Goal: Task Accomplishment & Management: Manage account settings

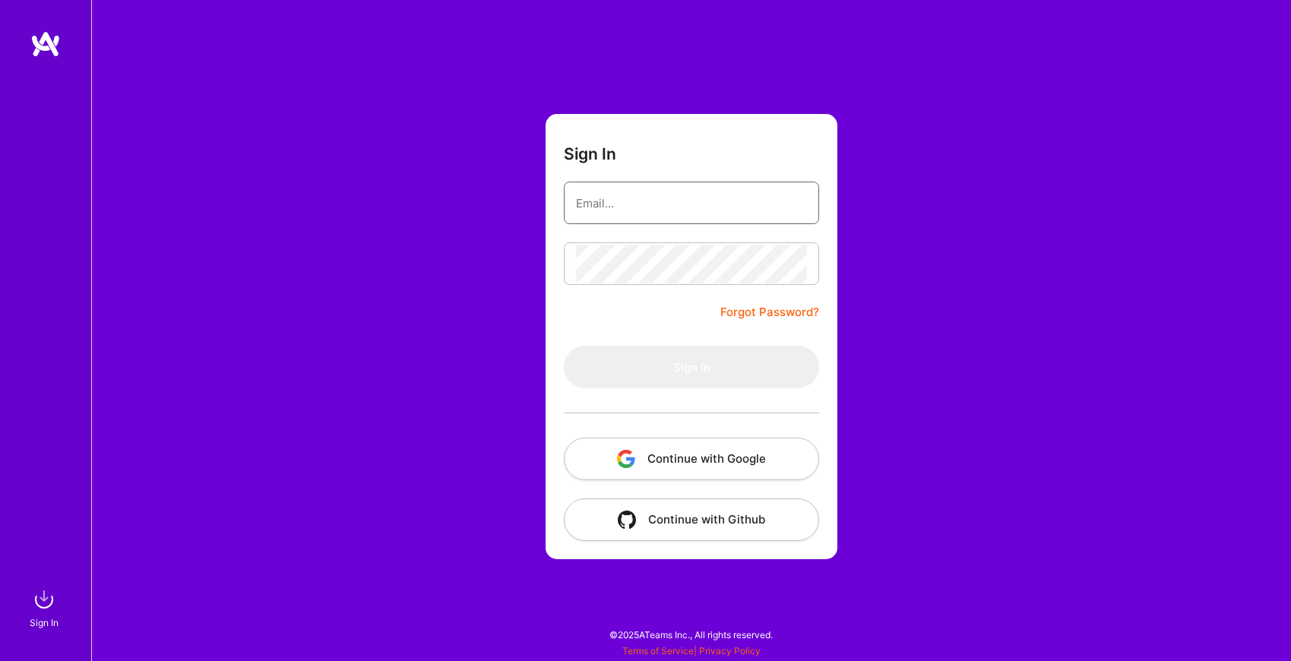
click at [669, 207] on input "email" at bounding box center [691, 203] width 231 height 39
type input "[EMAIL_ADDRESS][DOMAIN_NAME]"
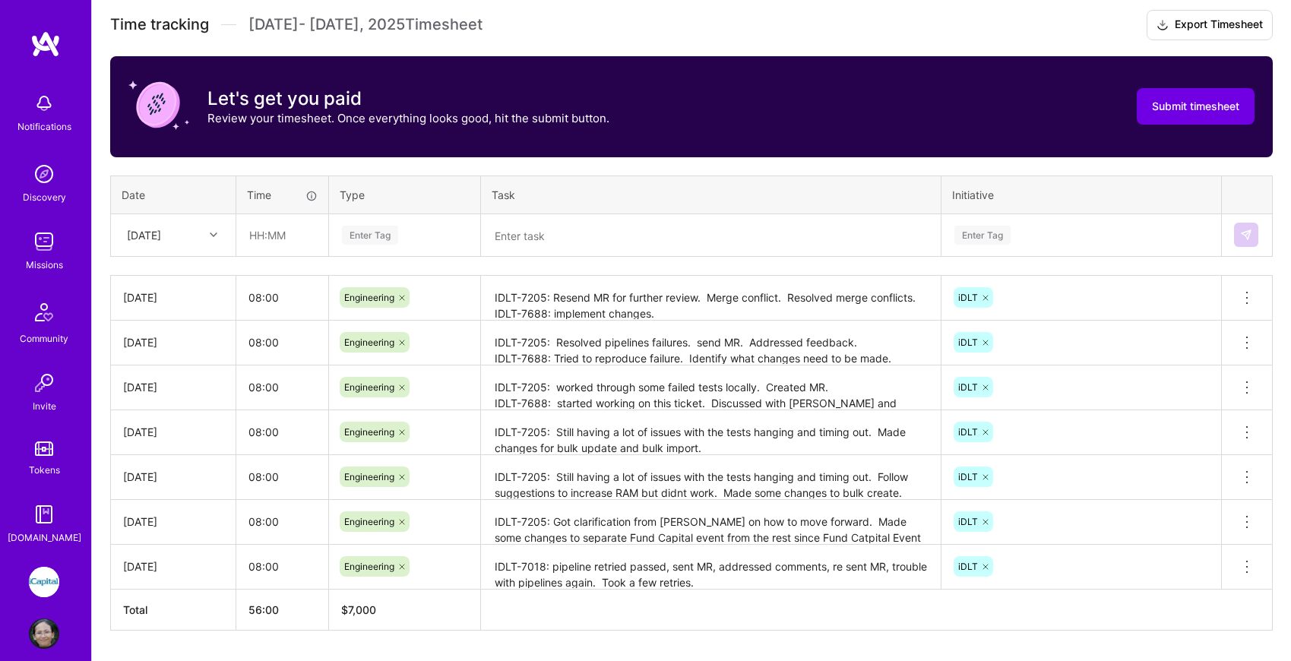
scroll to position [440, 0]
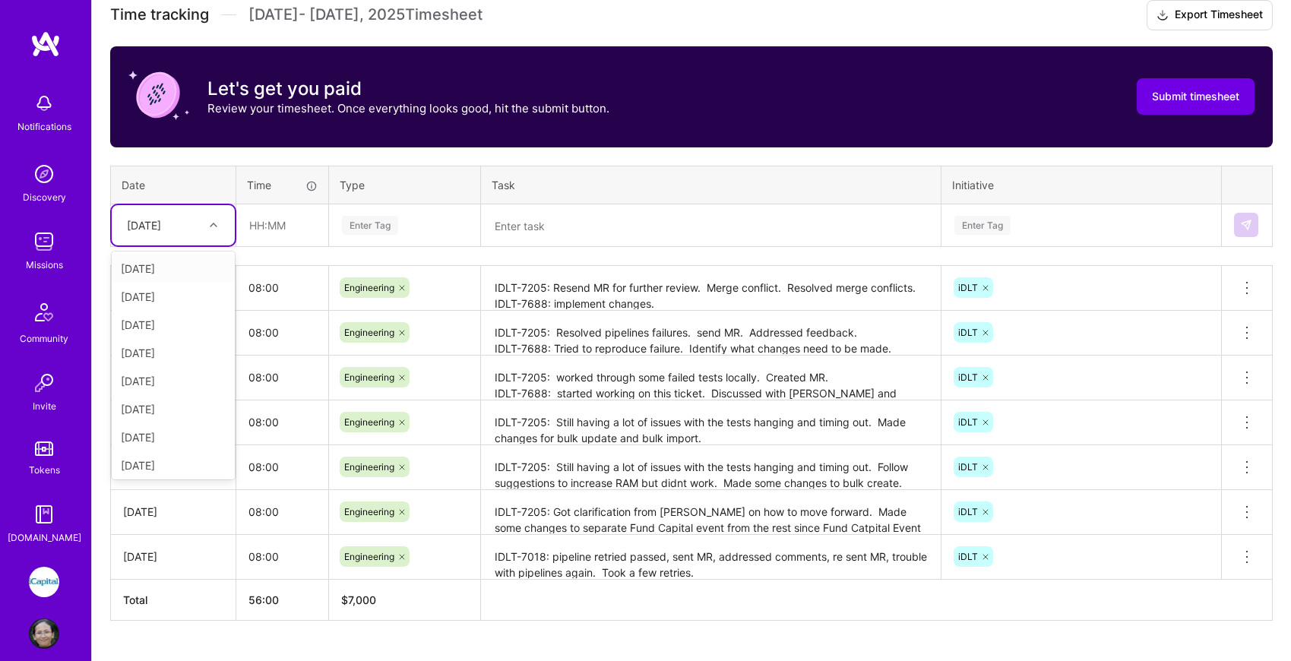
click at [212, 225] on icon at bounding box center [214, 225] width 8 height 8
click at [186, 347] on div "[DATE]" at bounding box center [173, 353] width 123 height 28
click at [281, 227] on input "text" at bounding box center [282, 225] width 90 height 40
type input "08:00"
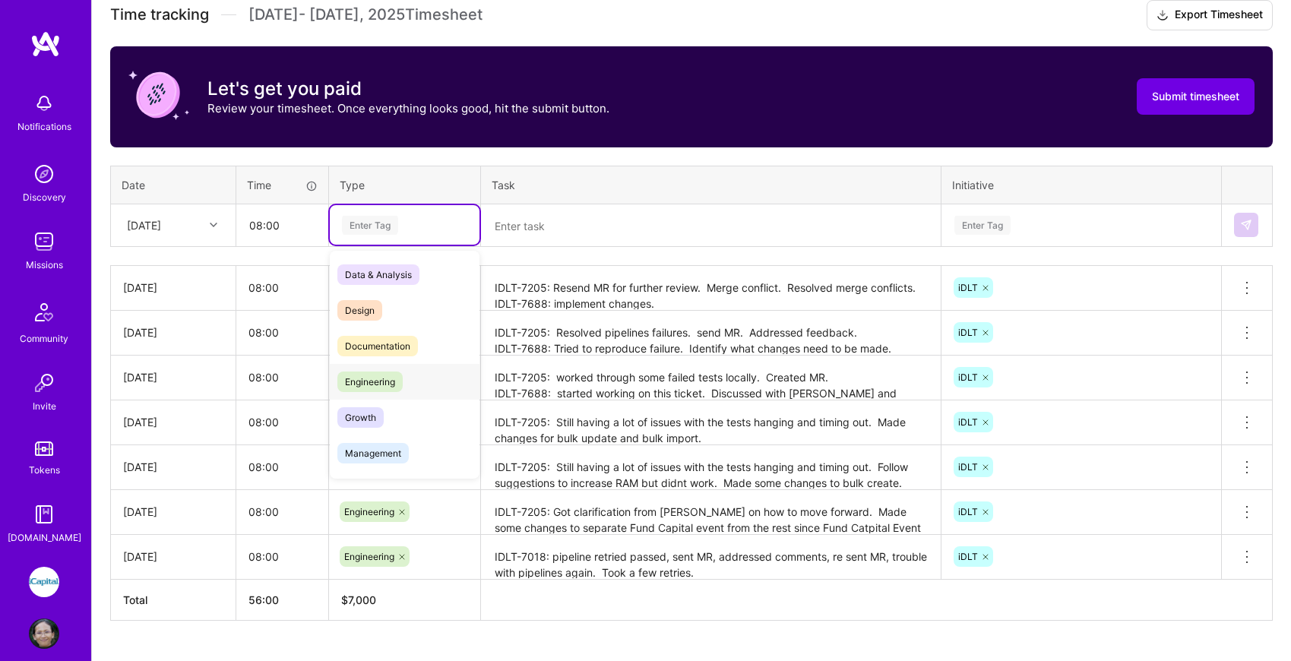
click at [377, 384] on span "Engineering" at bounding box center [369, 381] width 65 height 21
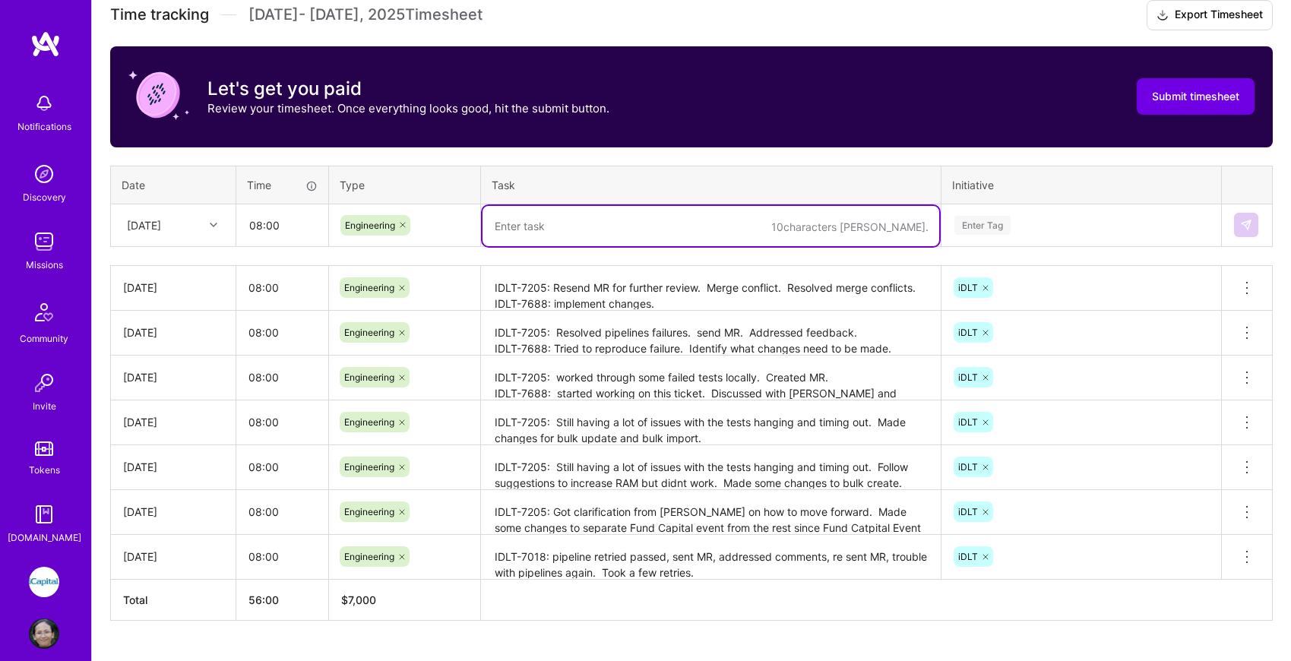
click at [581, 227] on textarea at bounding box center [710, 226] width 457 height 40
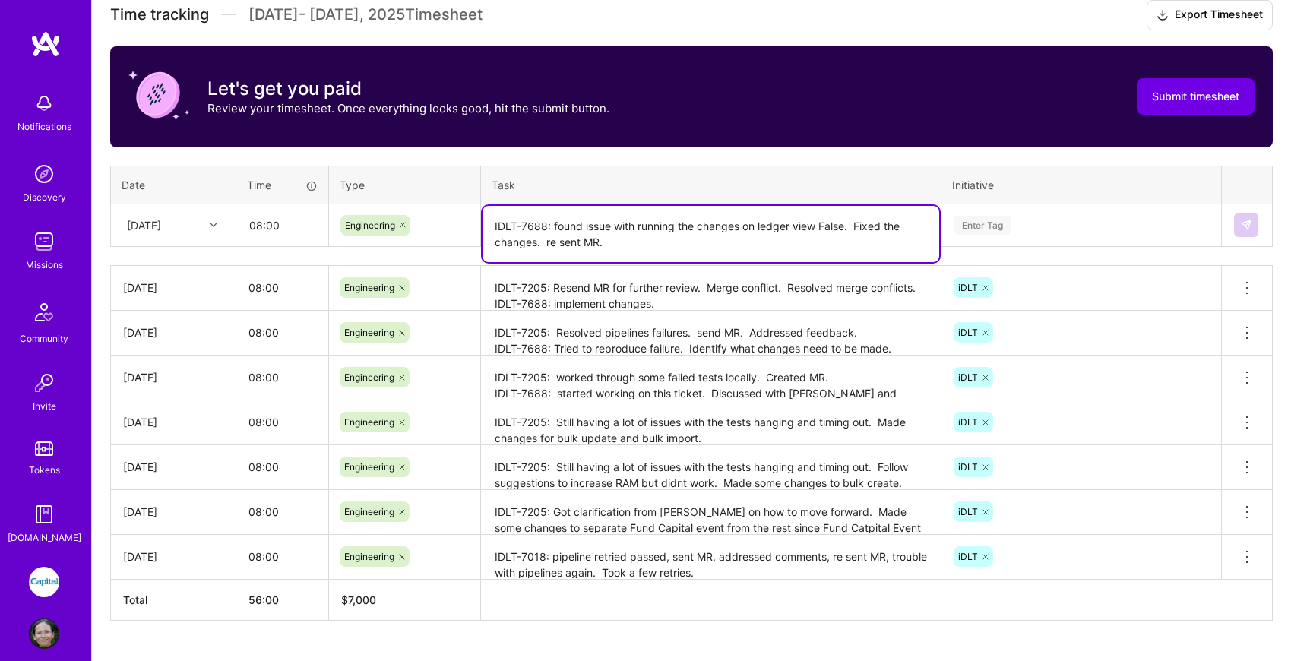
type textarea "IDLT-7688: found issue with running the changes on ledger view False. Fixed the…"
click at [1049, 225] on div "Enter Tag" at bounding box center [1081, 225] width 257 height 19
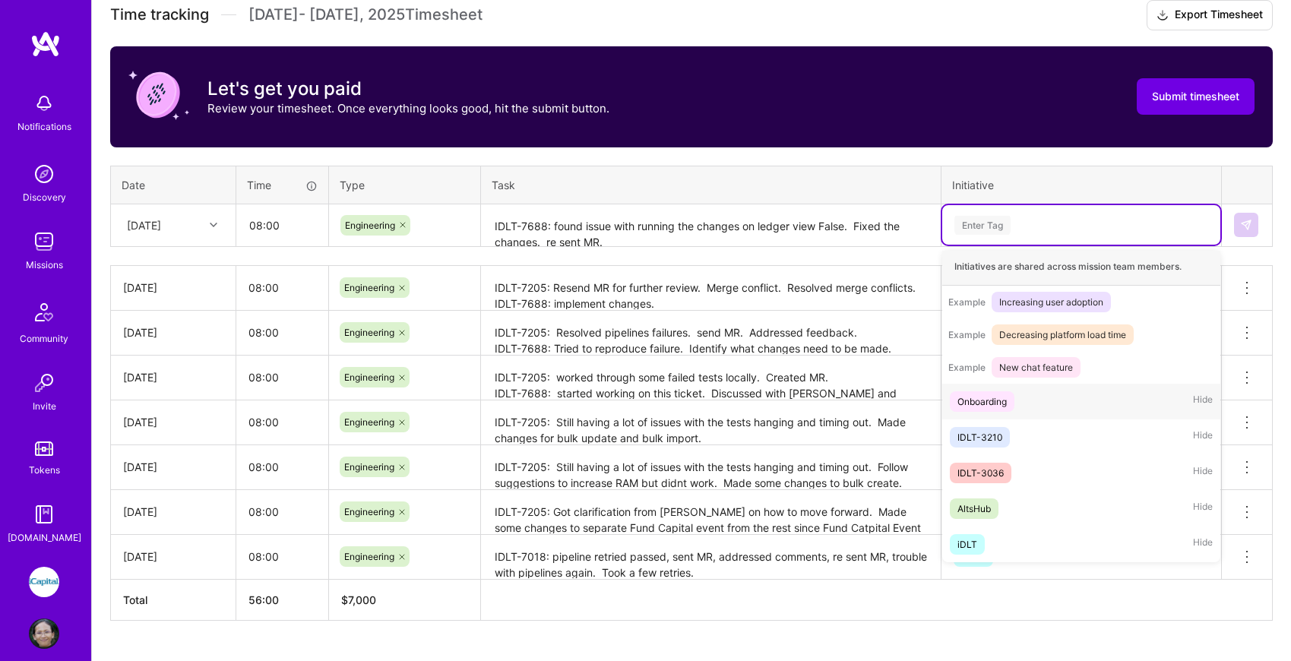
scroll to position [163, 0]
click at [986, 539] on div "iDLT Hide" at bounding box center [1081, 542] width 278 height 36
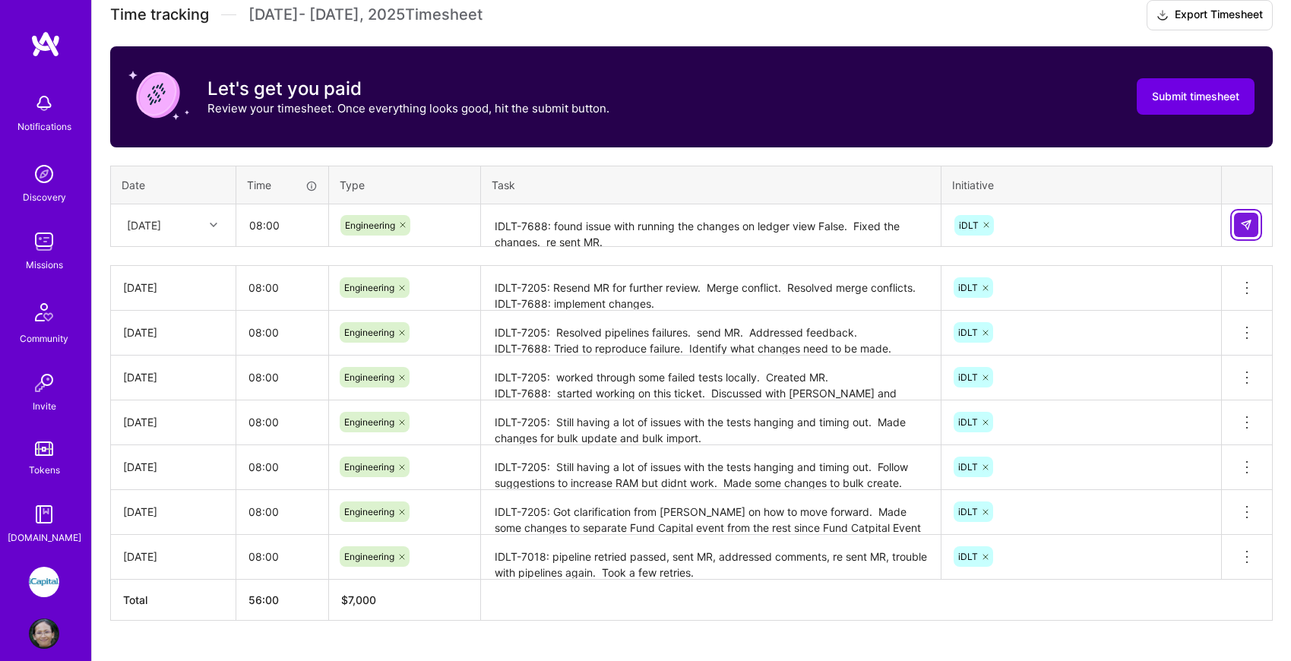
click at [1243, 226] on img at bounding box center [1246, 225] width 12 height 12
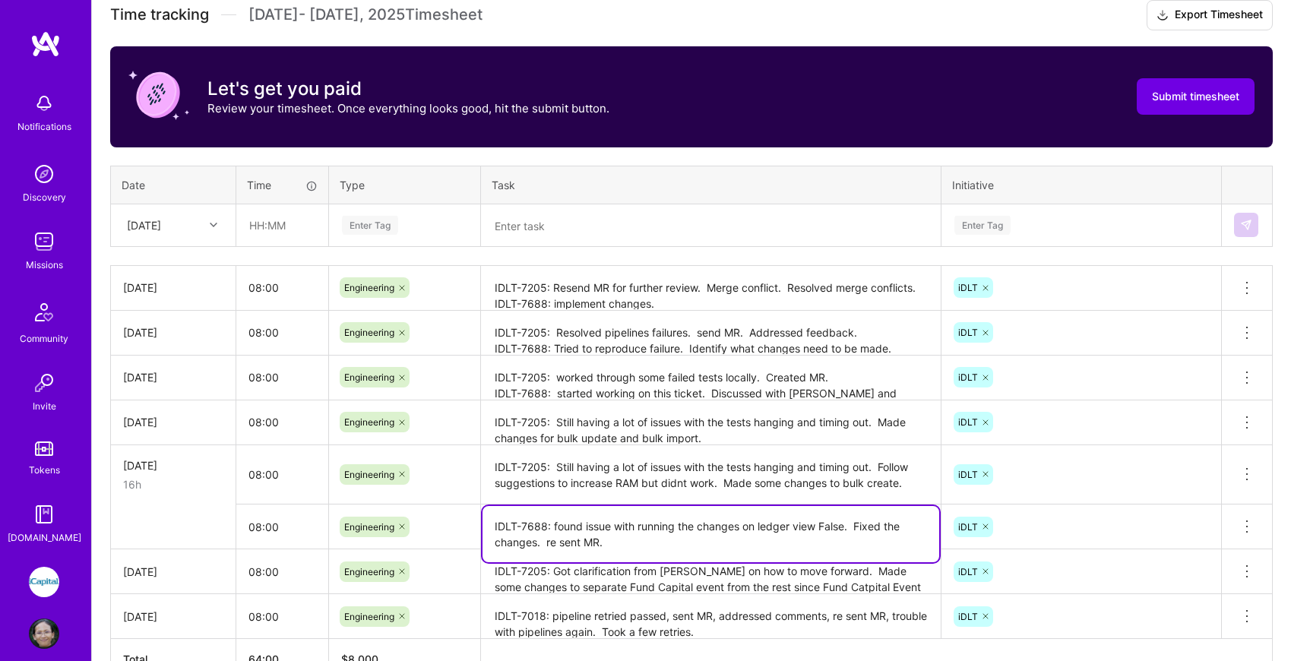
drag, startPoint x: 717, startPoint y: 537, endPoint x: 478, endPoint y: 528, distance: 239.4
click at [478, 528] on tr "08:00 Engineering IDLT-7688: found issue with running the changes on ledger vie…" at bounding box center [691, 526] width 1161 height 45
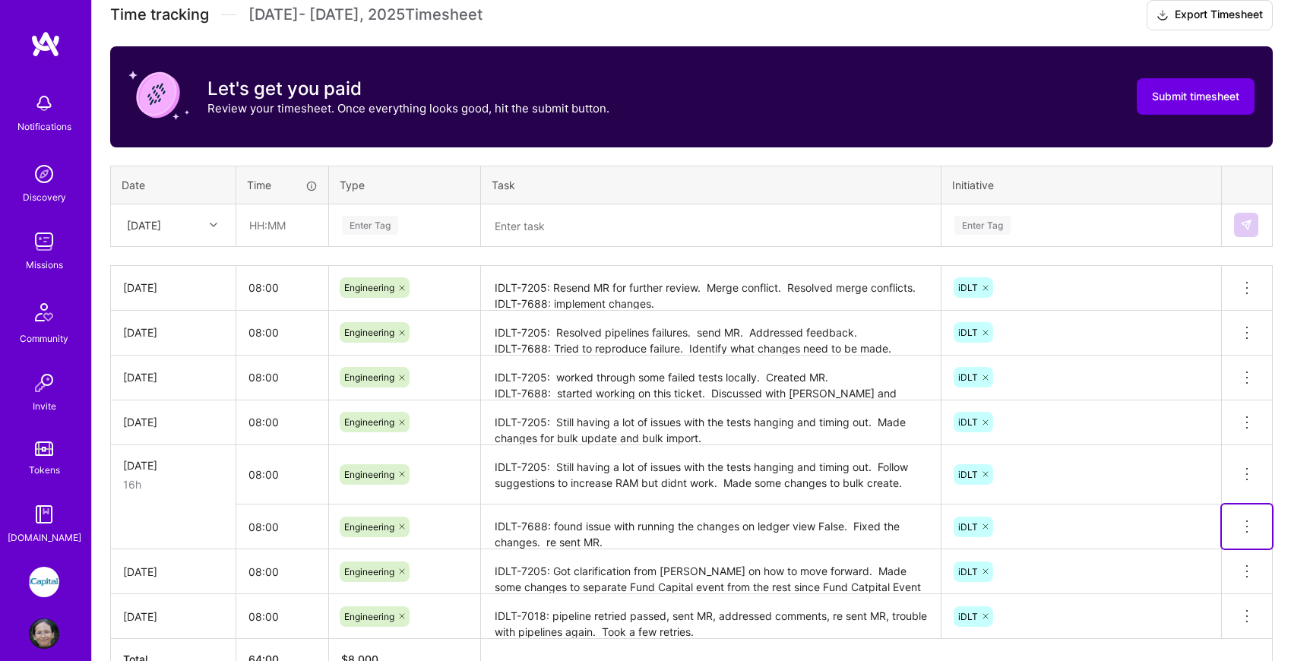
click at [1246, 520] on icon at bounding box center [1247, 521] width 2 height 2
click at [1236, 555] on button "Delete row" at bounding box center [1209, 552] width 79 height 37
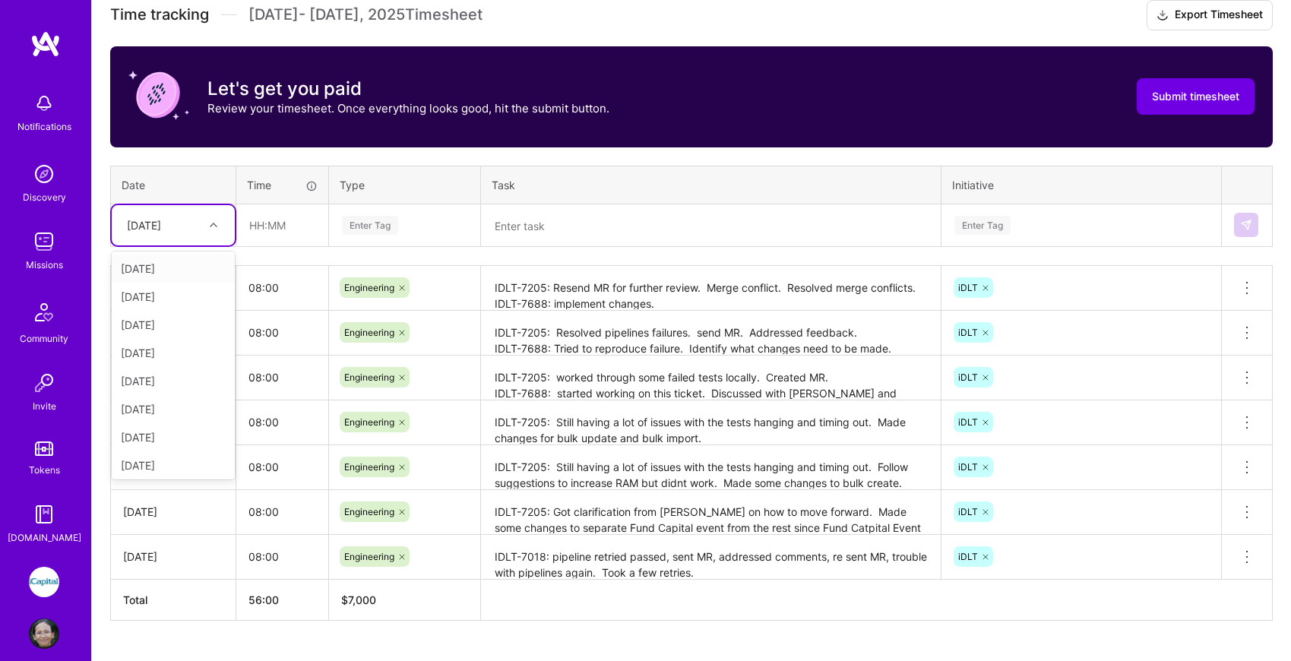
click at [161, 223] on div "[DATE]" at bounding box center [144, 225] width 34 height 16
click at [176, 353] on div "[DATE]" at bounding box center [173, 350] width 123 height 28
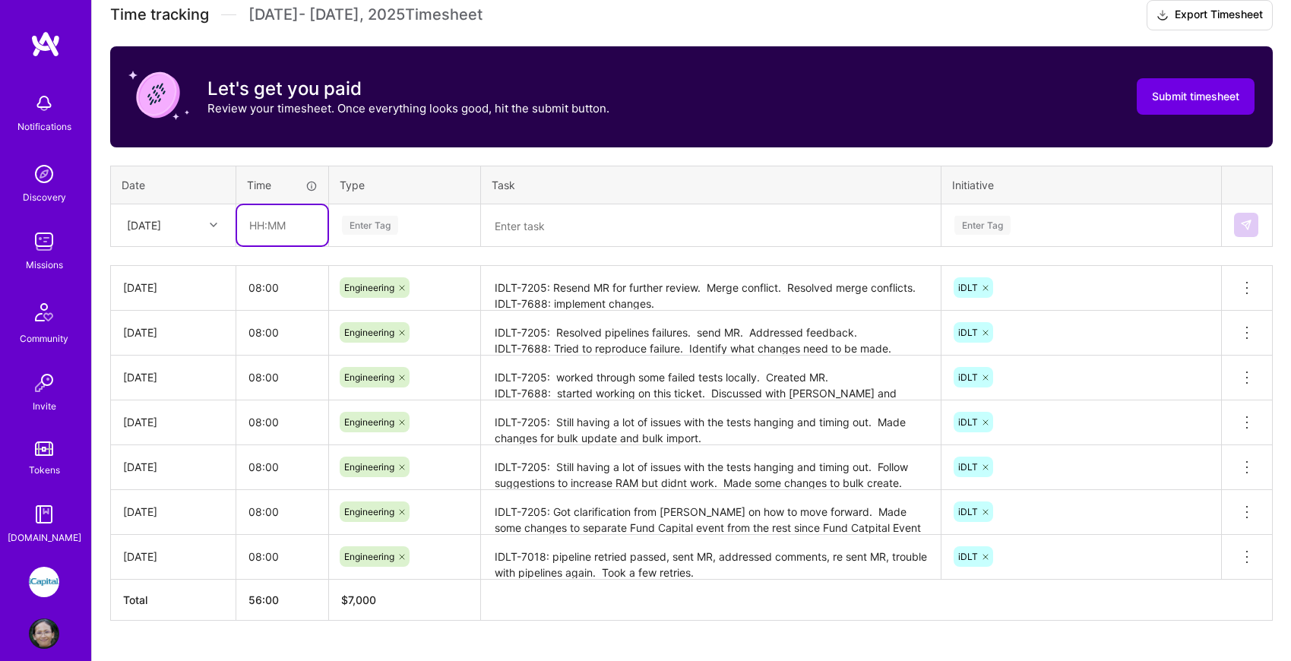
click at [273, 217] on input "text" at bounding box center [282, 225] width 90 height 40
paste input "text"
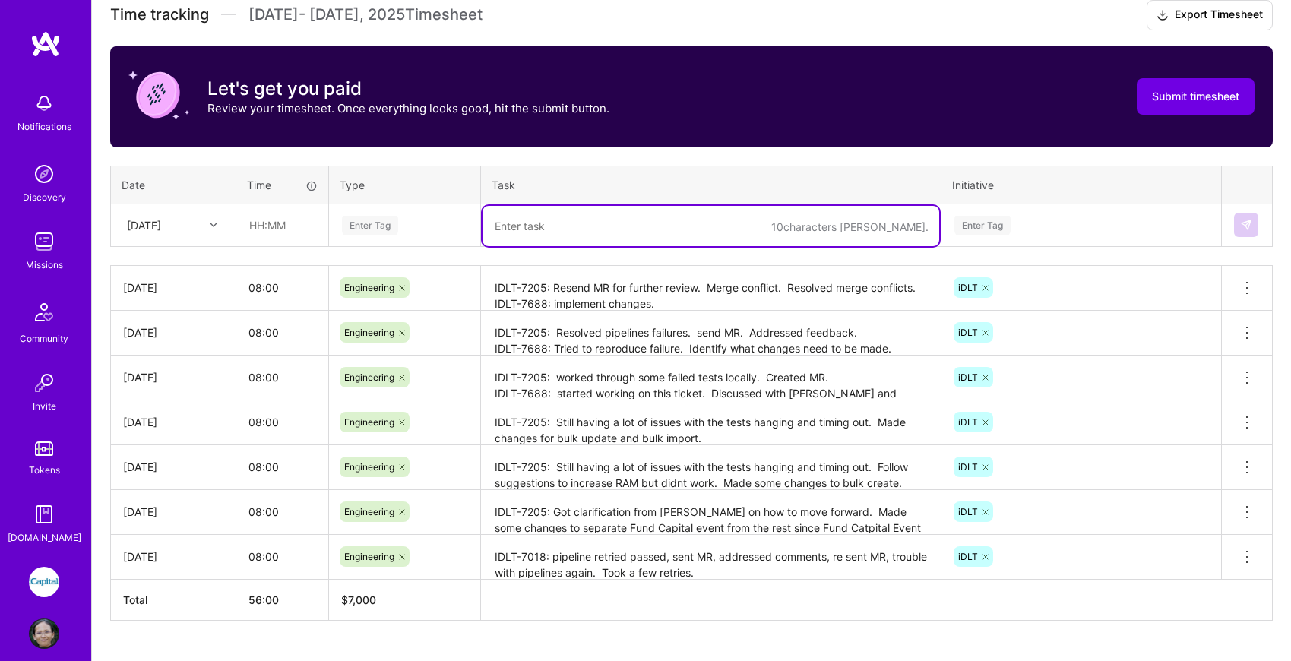
click at [524, 223] on textarea at bounding box center [710, 226] width 457 height 40
paste textarea "IDLT-7688: found issue with running the changes on ledger view False. Fixed the…"
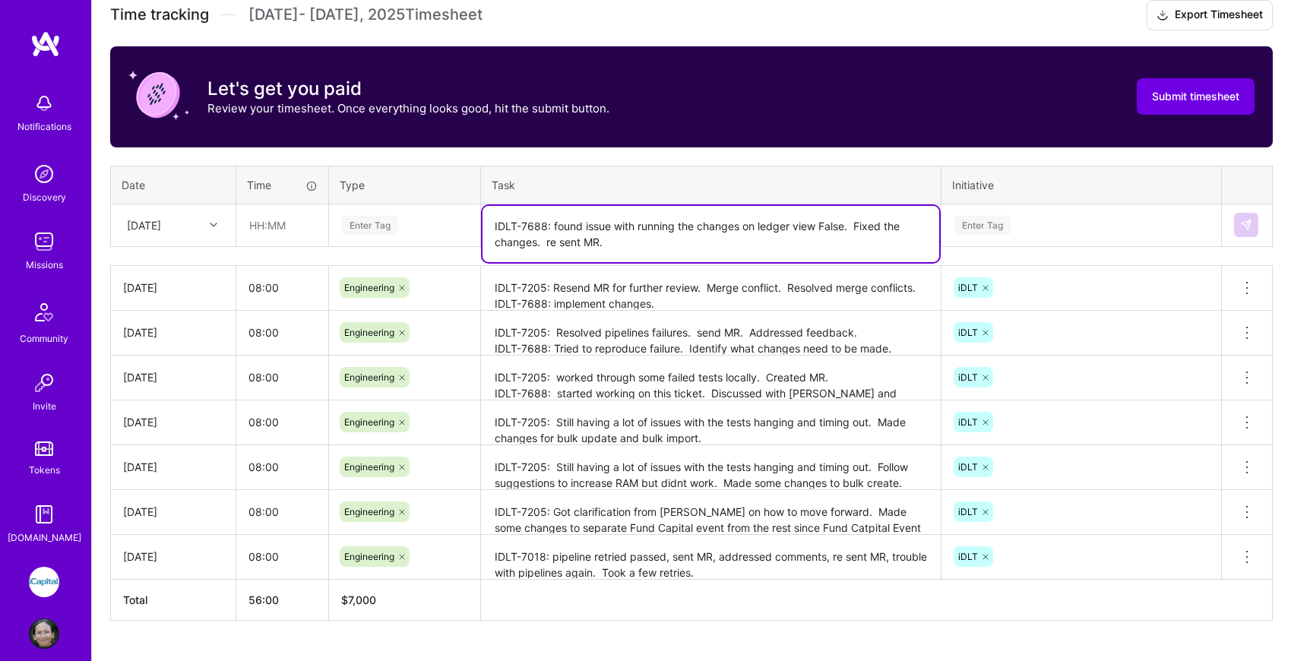
type textarea "IDLT-7688: found issue with running the changes on ledger view False. Fixed the…"
click at [283, 226] on input "text" at bounding box center [282, 225] width 90 height 40
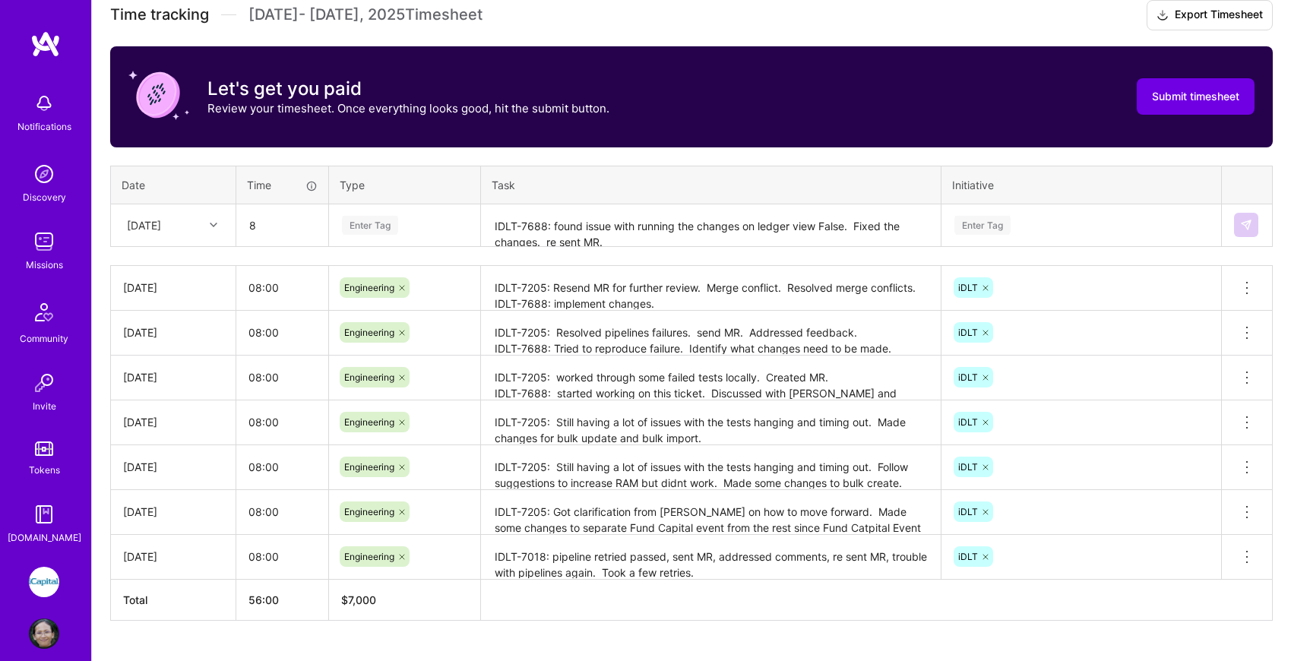
type input "08:00"
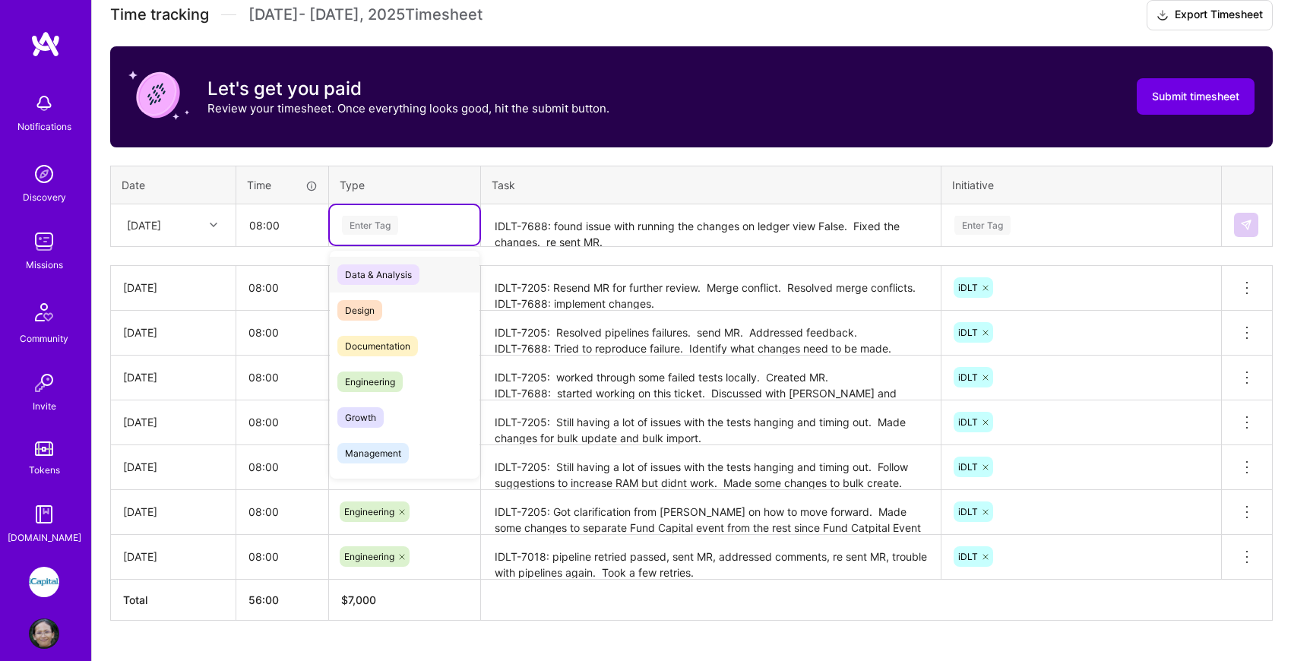
click at [378, 229] on div "Enter Tag" at bounding box center [370, 225] width 56 height 24
click at [387, 381] on span "Engineering" at bounding box center [369, 381] width 65 height 21
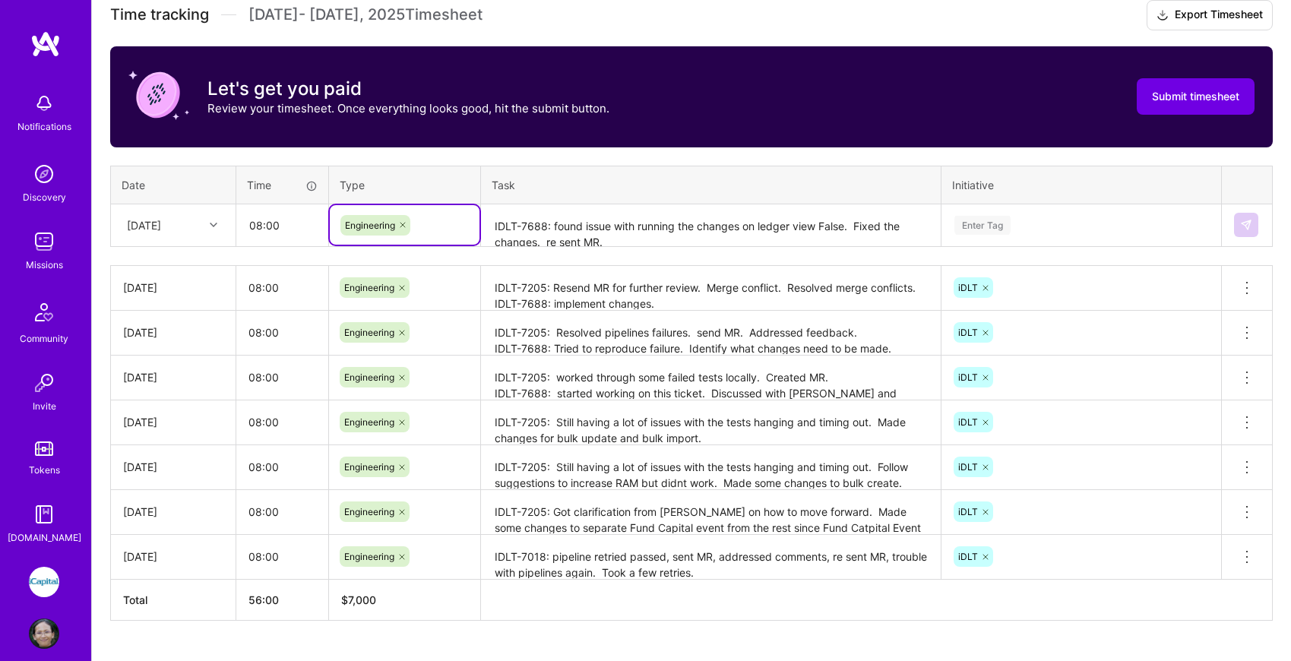
click at [1003, 226] on div "Enter Tag" at bounding box center [982, 225] width 56 height 24
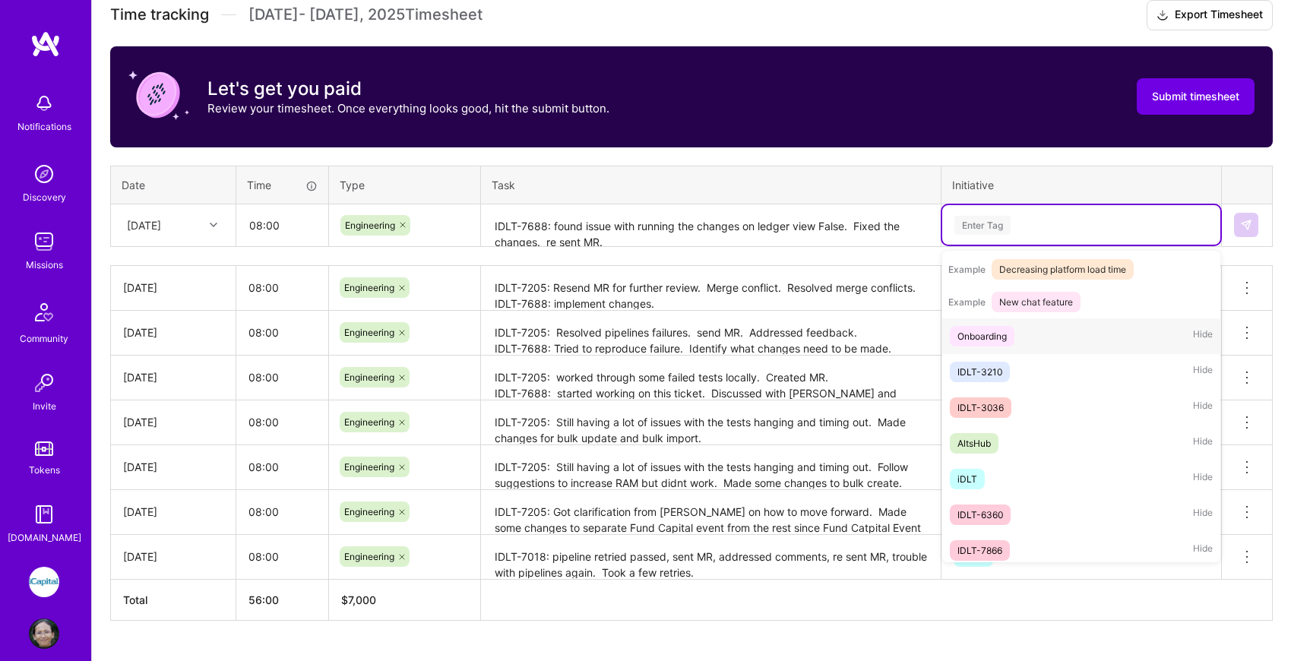
scroll to position [227, 0]
click at [974, 476] on div "iDLT" at bounding box center [967, 477] width 20 height 16
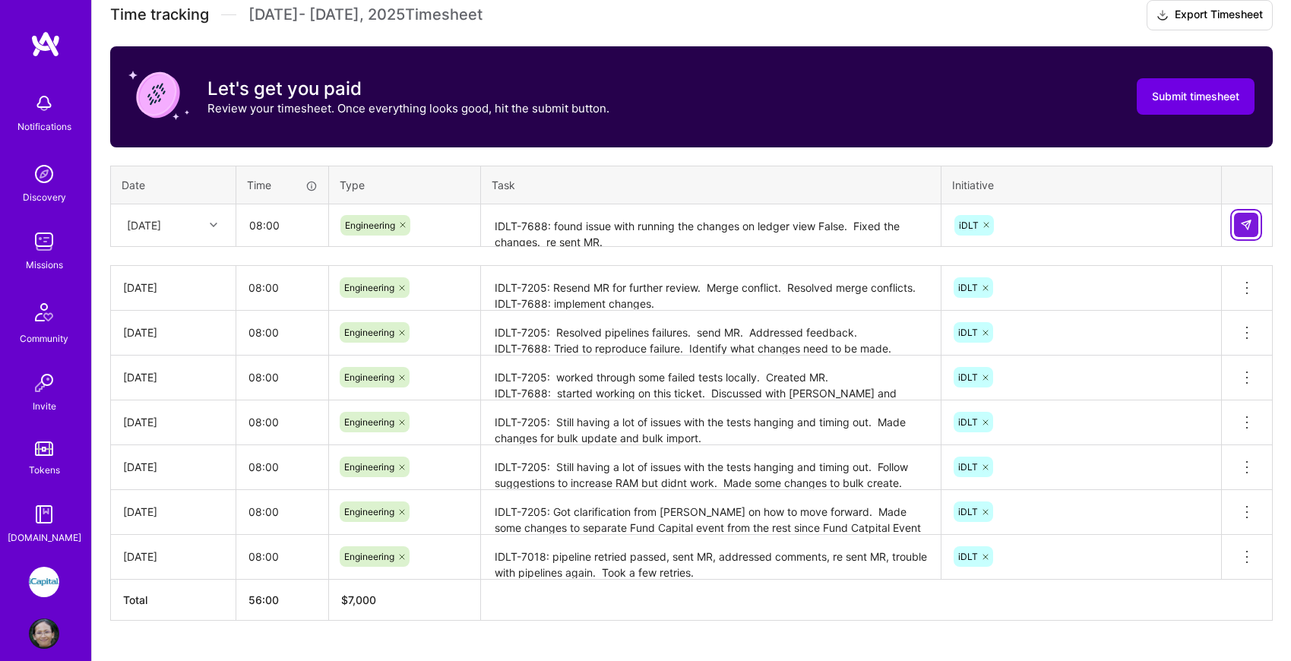
click at [1241, 227] on img at bounding box center [1246, 225] width 12 height 12
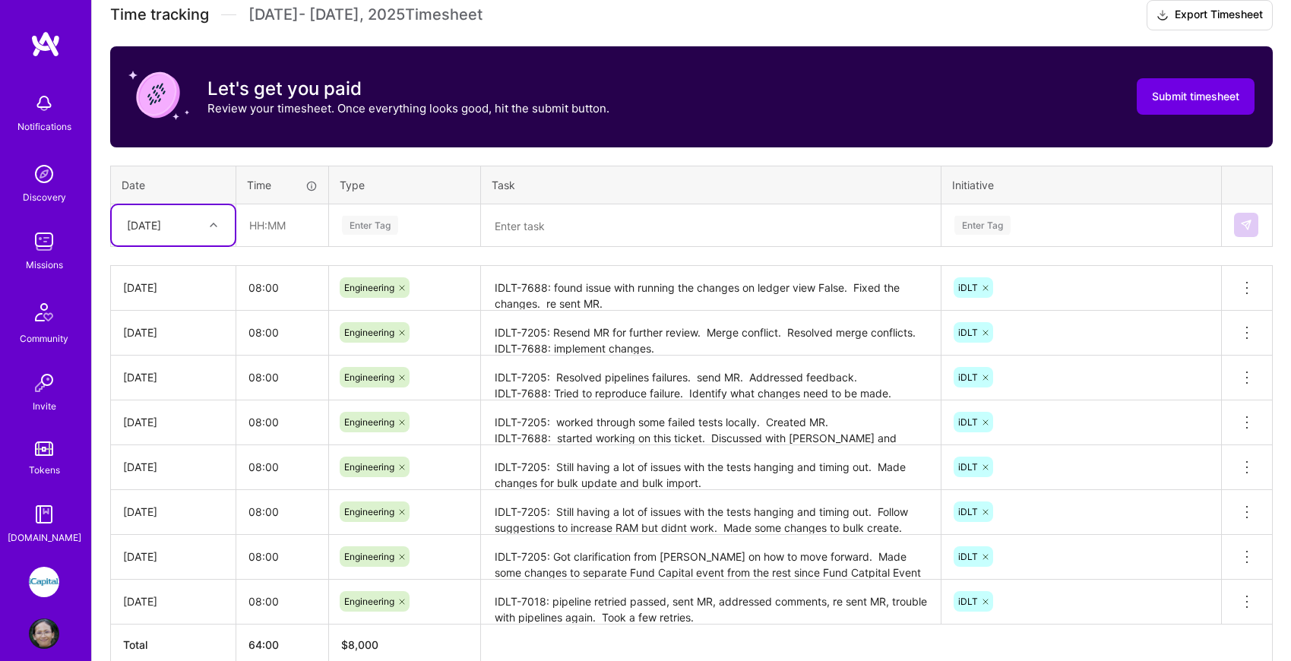
click at [210, 224] on icon at bounding box center [214, 225] width 8 height 8
click at [166, 378] on div "[DATE]" at bounding box center [173, 378] width 123 height 28
click at [281, 222] on input "text" at bounding box center [282, 225] width 90 height 40
type input "08:00"
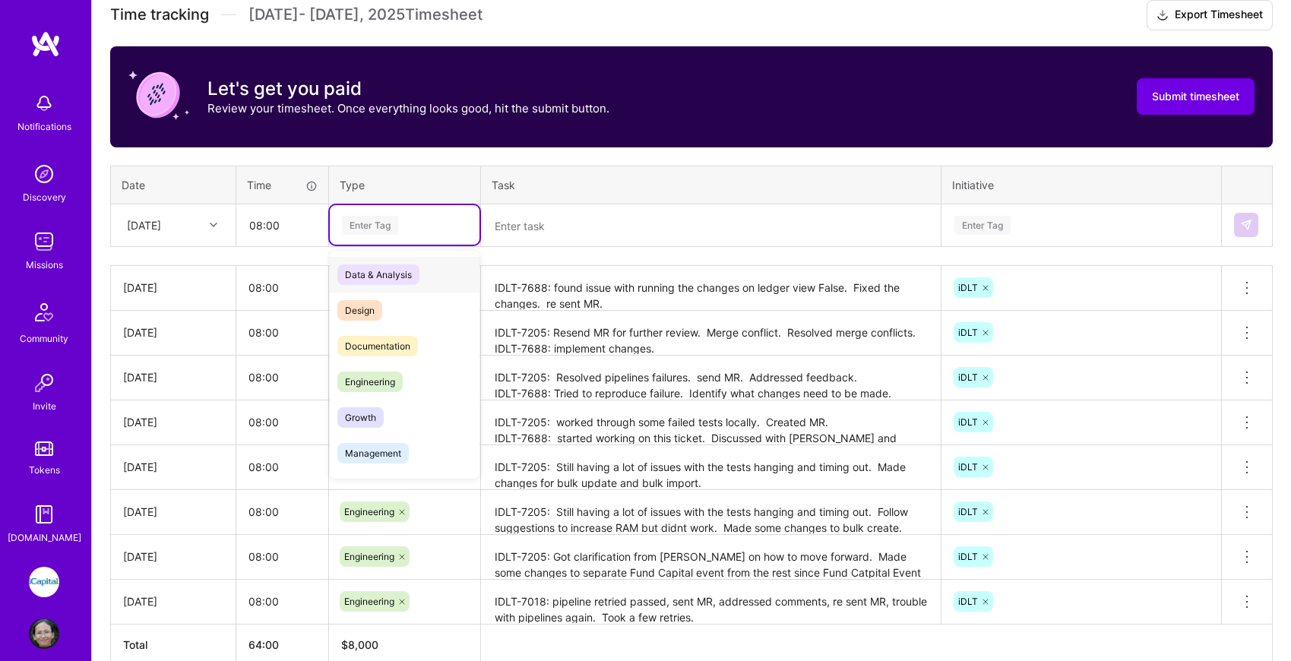
click at [381, 229] on div "Enter Tag" at bounding box center [370, 225] width 56 height 24
click at [386, 381] on span "Engineering" at bounding box center [369, 381] width 65 height 21
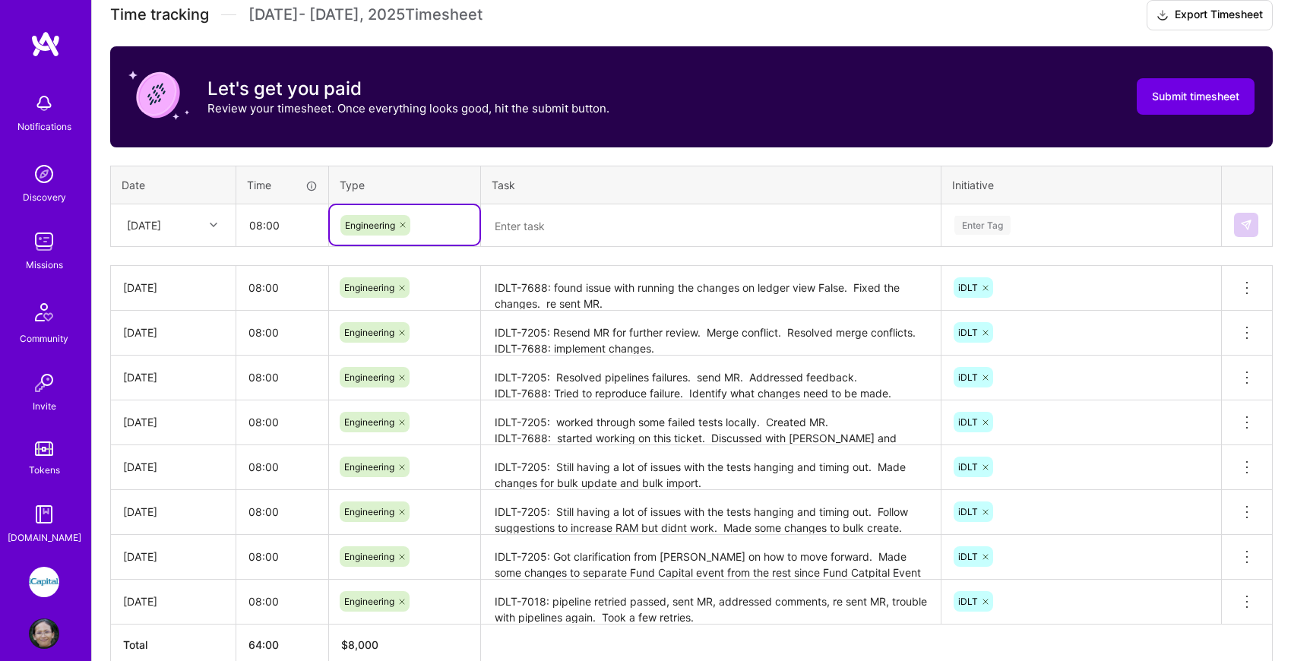
click at [621, 296] on textarea "IDLT-7688: found issue with running the changes on ledger view False. Fixed the…" at bounding box center [710, 288] width 457 height 42
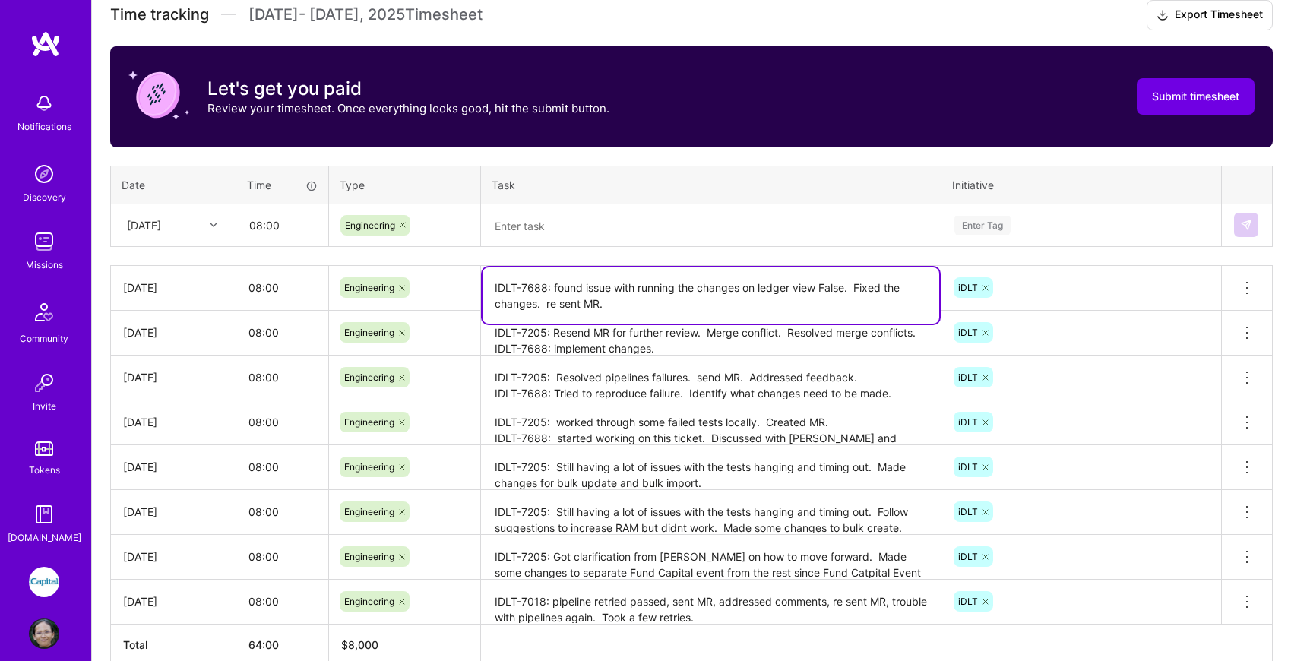
click at [545, 289] on textarea "IDLT-7688: found issue with running the changes on ledger view False. Fixed the…" at bounding box center [710, 295] width 457 height 56
click at [620, 305] on textarea "IDLT-7205: found issue with running the changes on ledger view False. Fixed the…" at bounding box center [710, 295] width 457 height 56
type textarea "IDLT-7205: found issue with running the changes on ledger view False. Fixed the…"
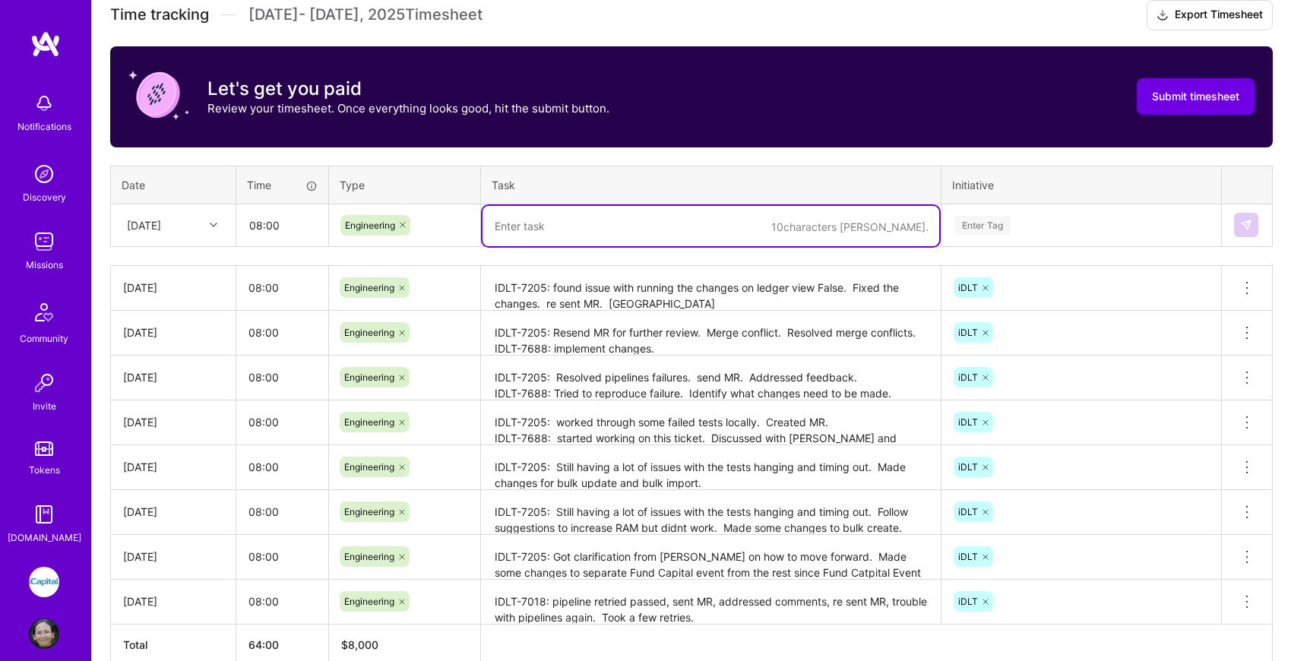
click at [598, 225] on textarea at bounding box center [710, 226] width 457 height 40
type textarea "IDLT-7688: Resolve local test failures. Created MR."
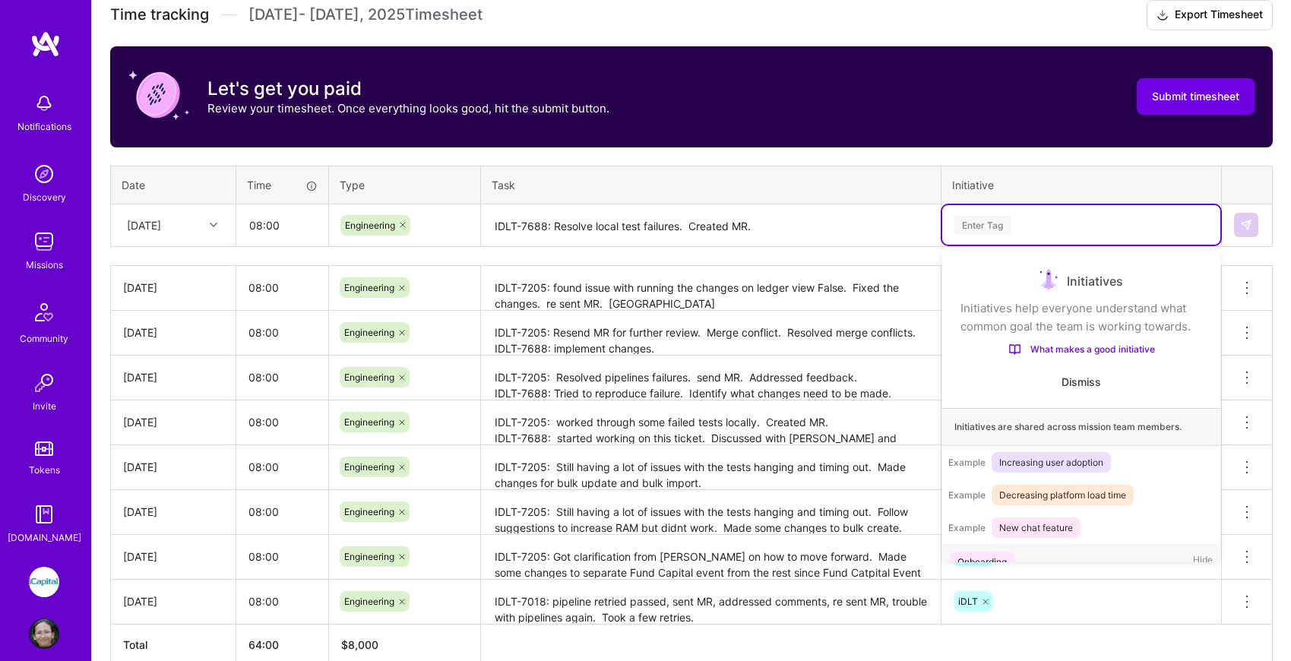
click at [982, 227] on div "Enter Tag" at bounding box center [982, 225] width 56 height 24
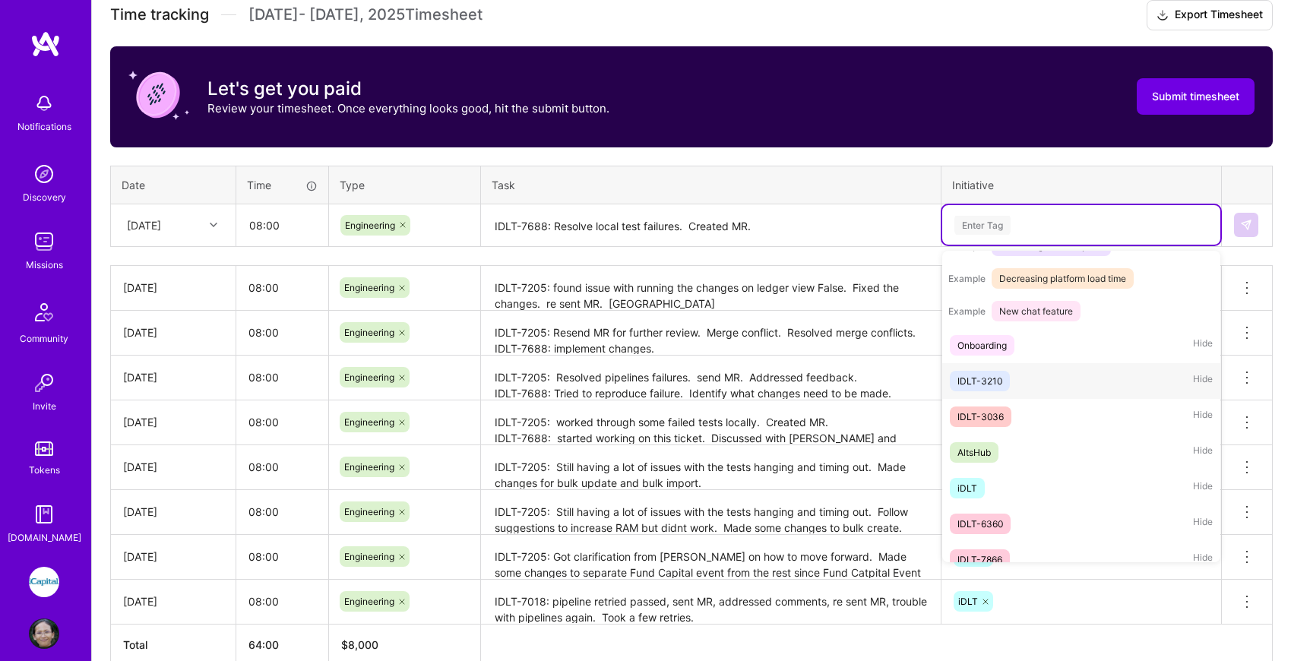
scroll to position [226, 0]
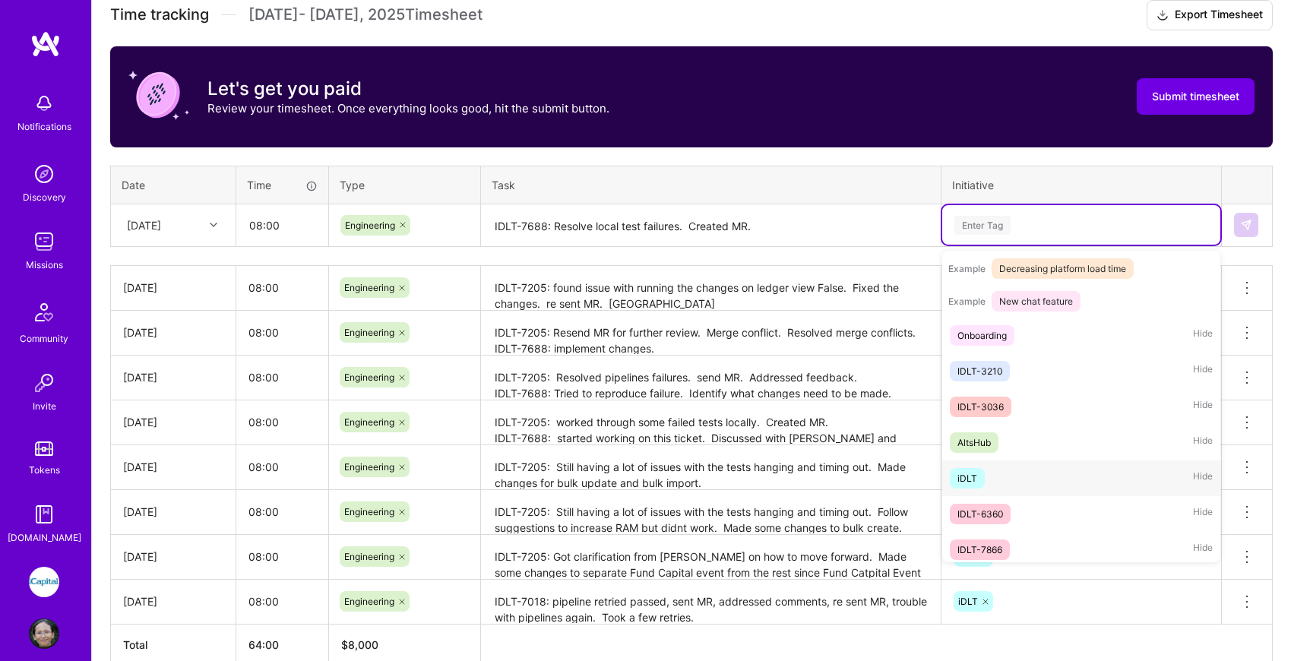
click at [991, 479] on div "iDLT Hide" at bounding box center [1081, 478] width 278 height 36
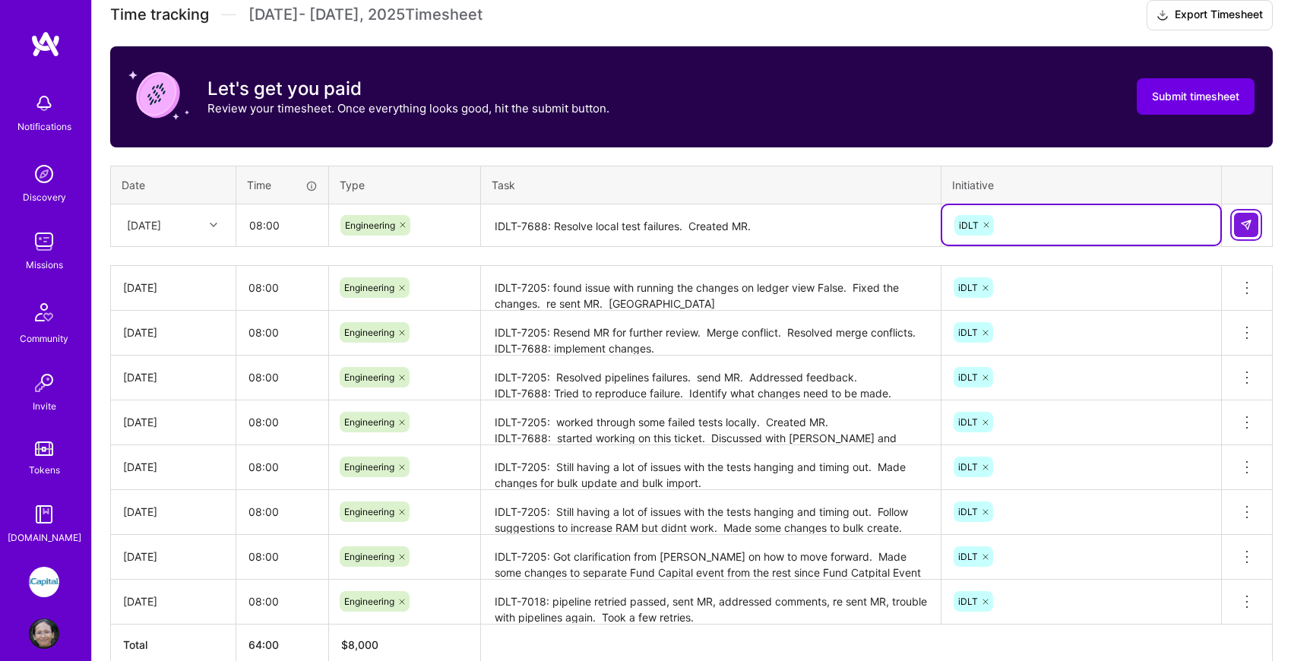
click at [1250, 226] on img at bounding box center [1246, 225] width 12 height 12
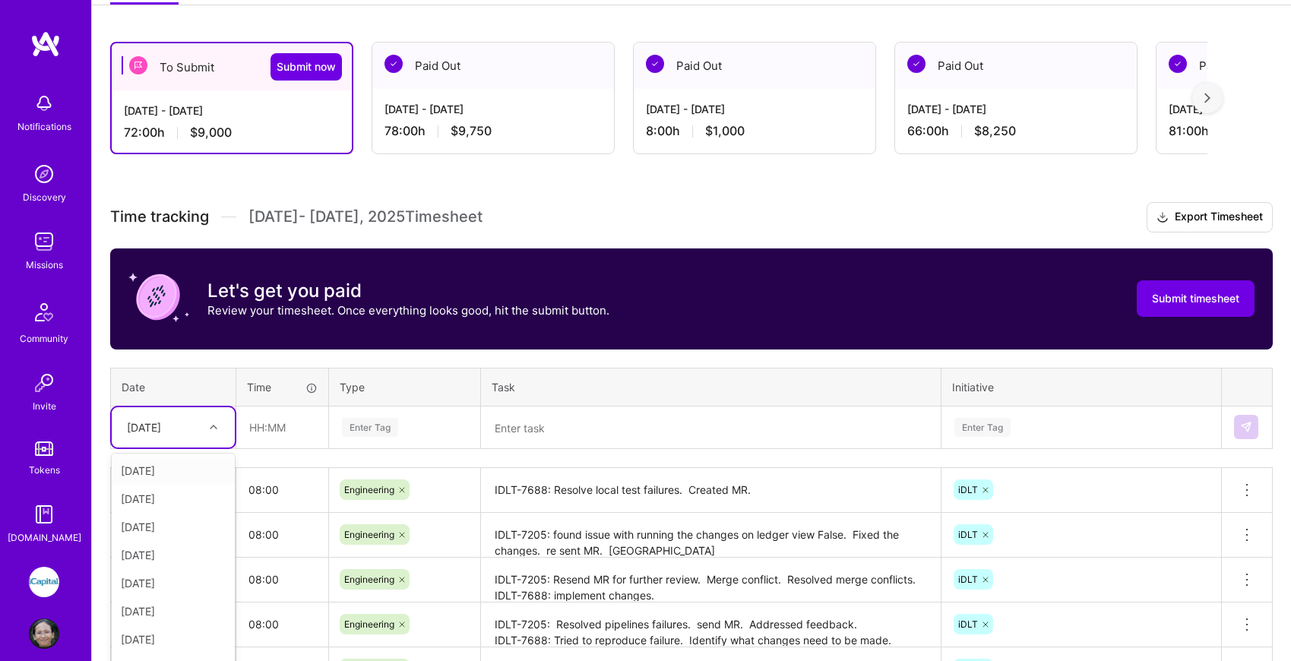
scroll to position [264, 0]
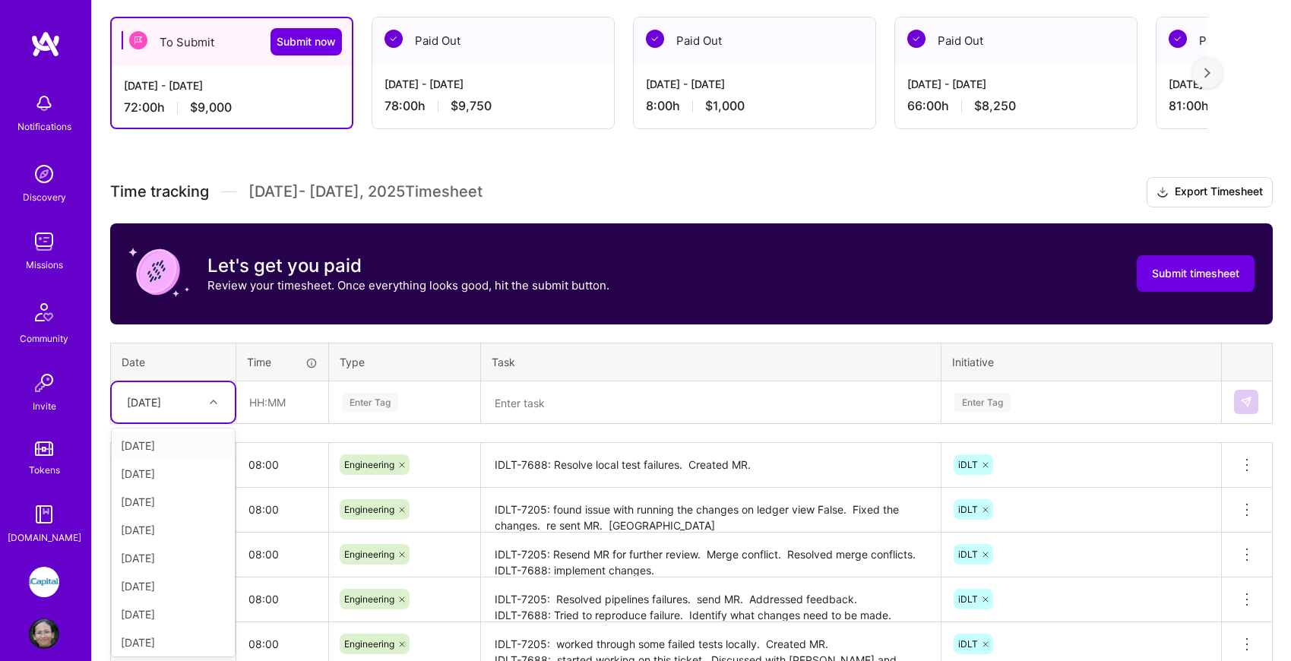
click at [213, 423] on div "Time tracking [DATE] - [DATE] Timesheet Export Timesheet Let's get you paid Rev…" at bounding box center [691, 532] width 1162 height 710
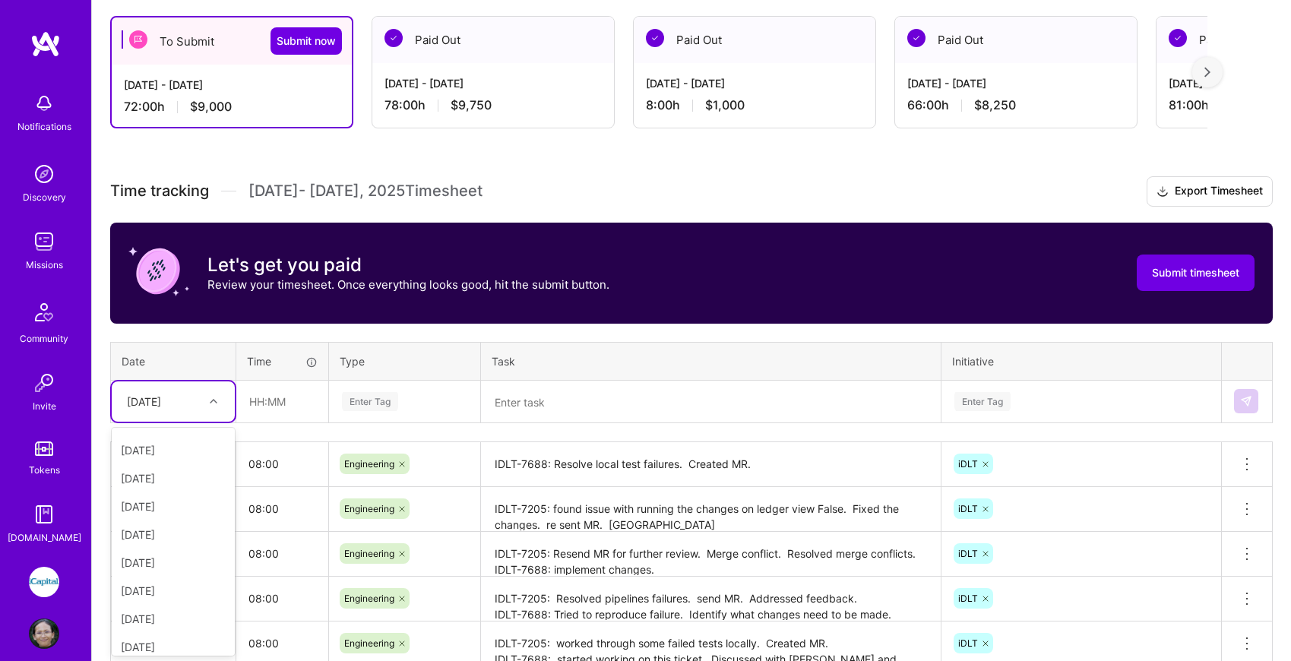
scroll to position [172, 0]
click at [547, 185] on h3 "Time tracking [DATE] - [DATE] Timesheet Export Timesheet" at bounding box center [691, 191] width 1162 height 30
